Goal: Navigation & Orientation: Find specific page/section

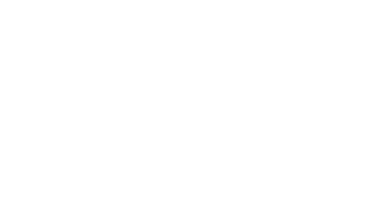
click at [118, 0] on html at bounding box center [194, 0] width 388 height 0
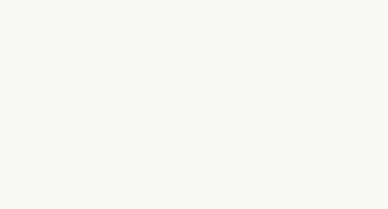
select select "FR"
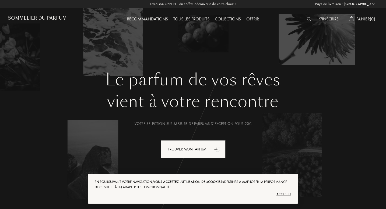
click at [222, 20] on div "Collections" at bounding box center [228, 19] width 32 height 7
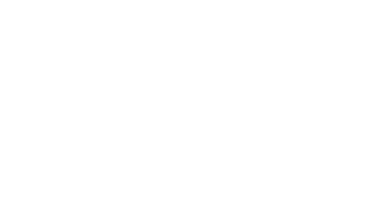
select select "FR"
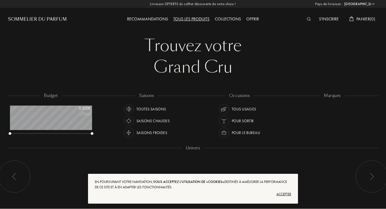
scroll to position [27, 82]
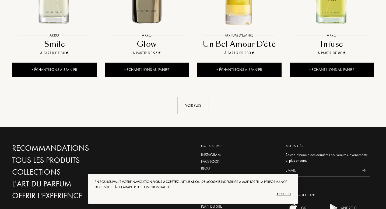
scroll to position [625, 0]
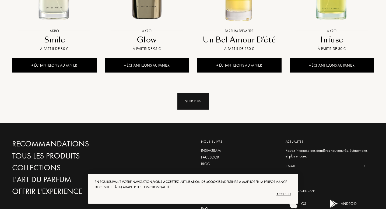
click at [201, 93] on div "Voir plus" at bounding box center [193, 101] width 32 height 17
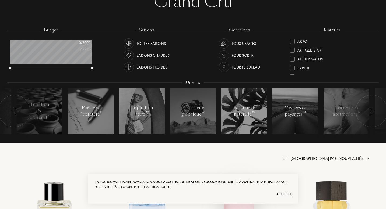
scroll to position [0, 0]
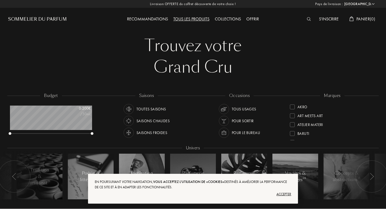
click at [64, 19] on div "Sommelier du Parfum" at bounding box center [37, 19] width 59 height 6
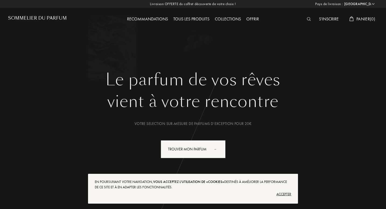
select select "FR"
